Goal: Transaction & Acquisition: Download file/media

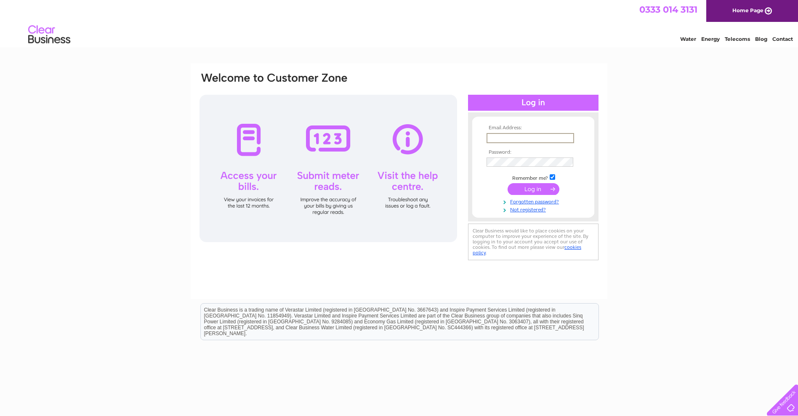
click at [492, 137] on input "text" at bounding box center [531, 138] width 88 height 10
type input "[PERSON_NAME][EMAIL_ADDRESS][DOMAIN_NAME]"
click at [530, 190] on input "submit" at bounding box center [534, 188] width 52 height 12
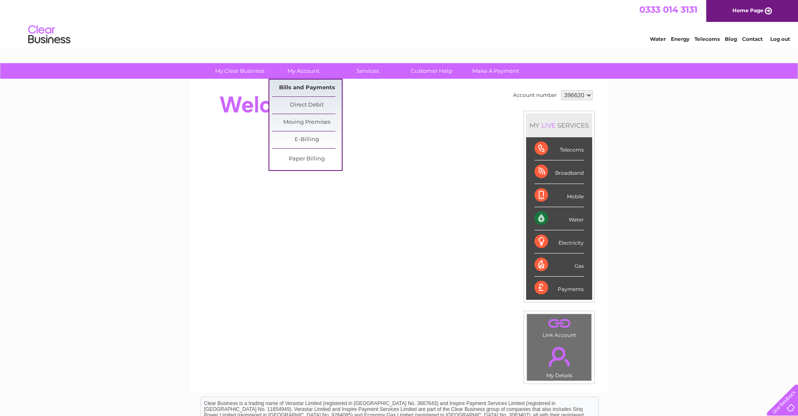
click at [291, 88] on link "Bills and Payments" at bounding box center [306, 88] width 69 height 17
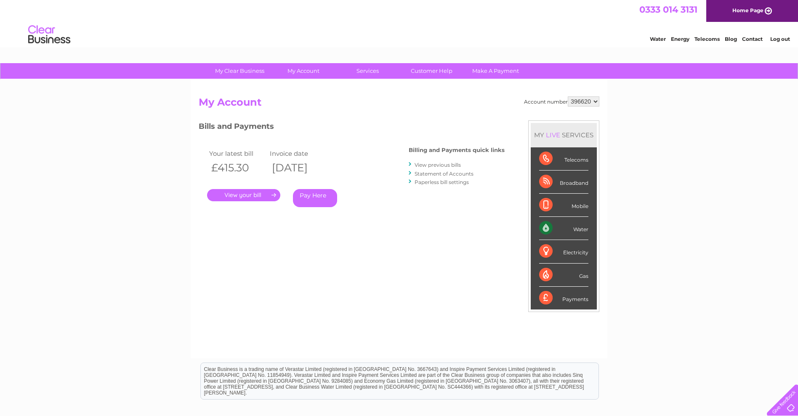
click at [421, 165] on link "View previous bills" at bounding box center [438, 165] width 46 height 6
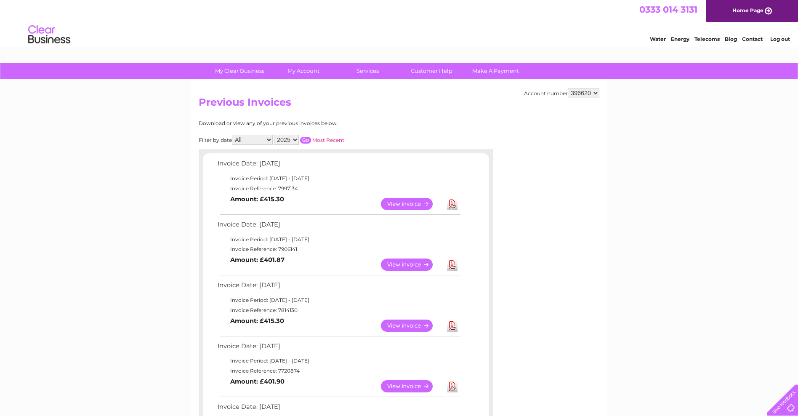
click at [454, 203] on link "Download" at bounding box center [452, 204] width 11 height 12
click at [451, 265] on link "Download" at bounding box center [452, 265] width 11 height 12
